Goal: Task Accomplishment & Management: Complete application form

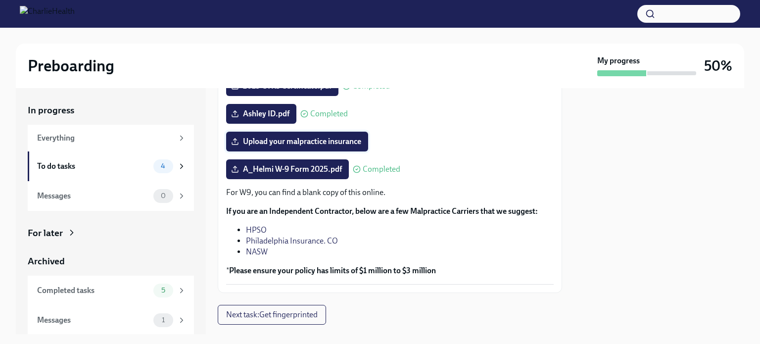
scroll to position [221, 0]
click at [327, 142] on span "Upload your malpractice insurance" at bounding box center [297, 142] width 128 height 10
click at [0, 0] on input "Upload your malpractice insurance" at bounding box center [0, 0] width 0 height 0
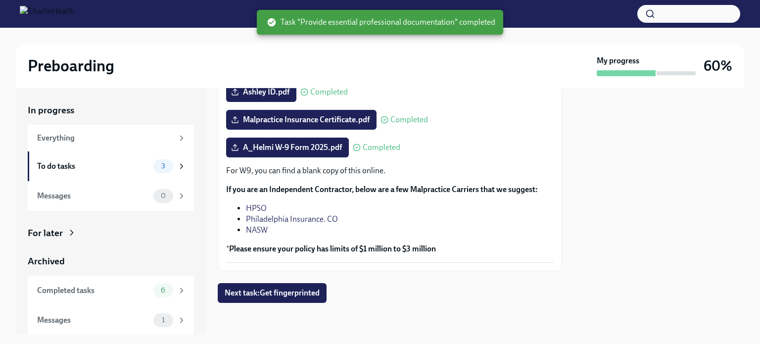
scroll to position [241, 0]
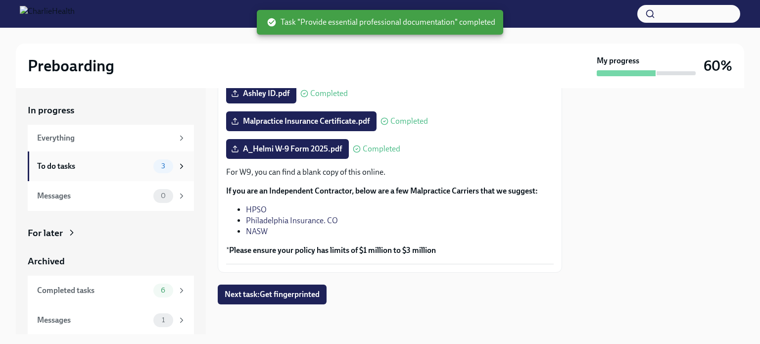
click at [116, 173] on div "To do tasks 3" at bounding box center [111, 166] width 166 height 30
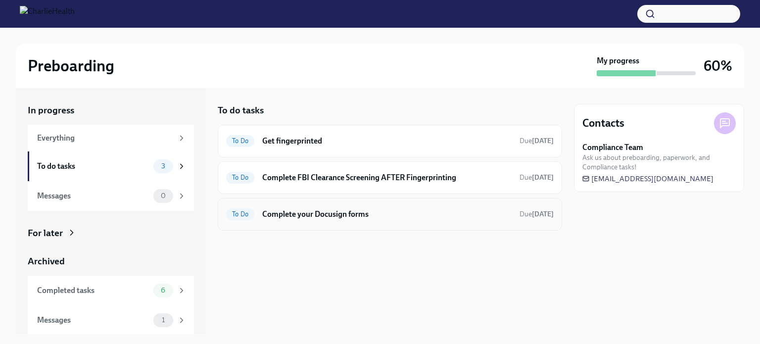
click at [310, 218] on h6 "Complete your Docusign forms" at bounding box center [386, 214] width 249 height 11
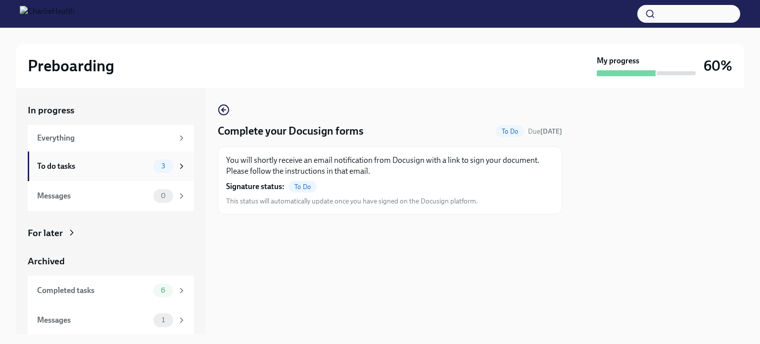
click at [125, 177] on div "To do tasks 3" at bounding box center [111, 166] width 166 height 30
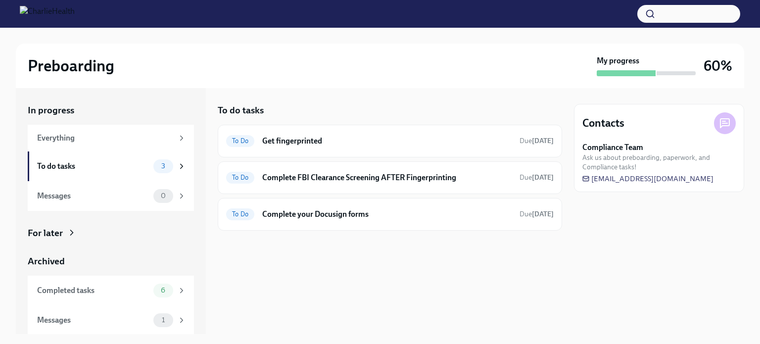
scroll to position [0, 0]
click at [129, 291] on div "Completed tasks" at bounding box center [93, 290] width 112 height 11
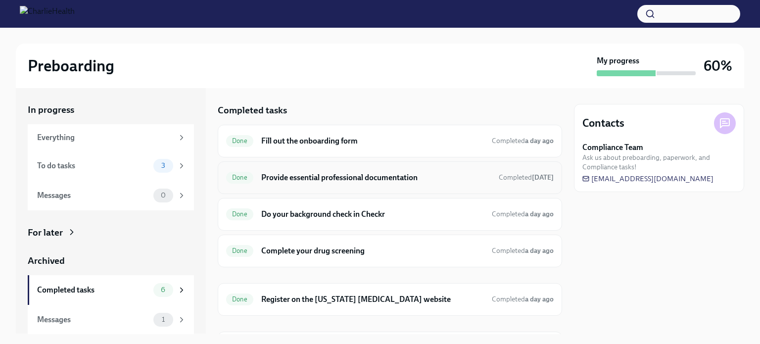
click at [329, 176] on h6 "Provide essential professional documentation" at bounding box center [376, 177] width 230 height 11
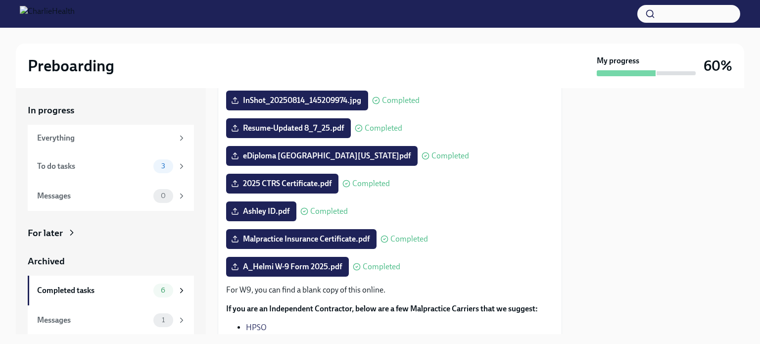
scroll to position [124, 0]
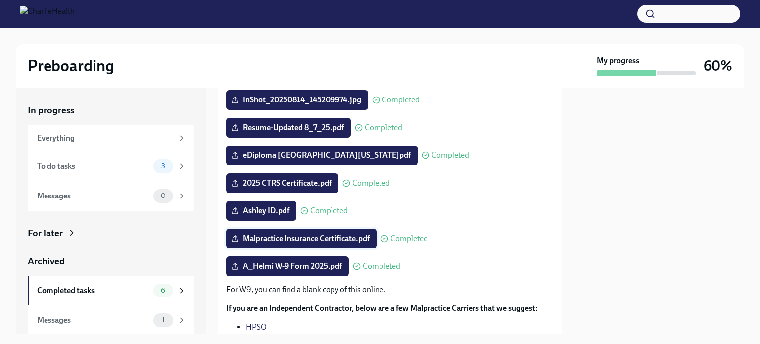
click at [287, 243] on label "Malpractice Insurance Certificate.pdf" at bounding box center [301, 239] width 150 height 20
click at [0, 0] on input "Malpractice Insurance Certificate.pdf" at bounding box center [0, 0] width 0 height 0
click at [98, 166] on div "To do tasks" at bounding box center [93, 166] width 112 height 11
